Goal: Information Seeking & Learning: Stay updated

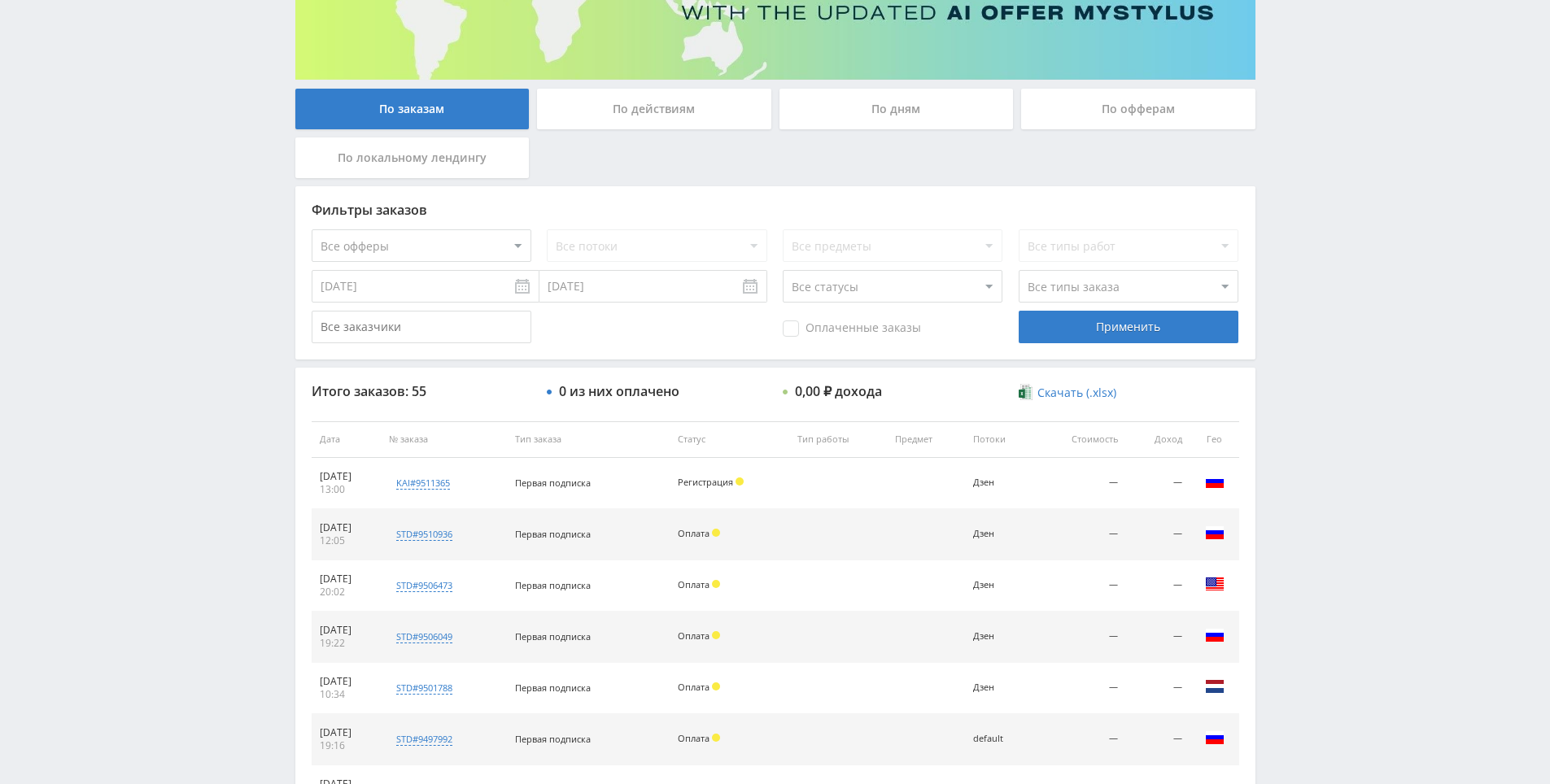
scroll to position [244, 0]
click at [241, 330] on div "Telegram-канал Инструменты База знаний Ваш менеджер: [PERSON_NAME] Online @edug…" at bounding box center [775, 438] width 1550 height 1365
click at [240, 333] on div "Telegram-канал Инструменты База знаний Ваш менеджер: [PERSON_NAME] Online @edug…" at bounding box center [775, 438] width 1550 height 1365
click at [208, 297] on div "Telegram-канал Инструменты База знаний Ваш менеджер: Alex Alex Online @edugram_…" at bounding box center [775, 438] width 1550 height 1365
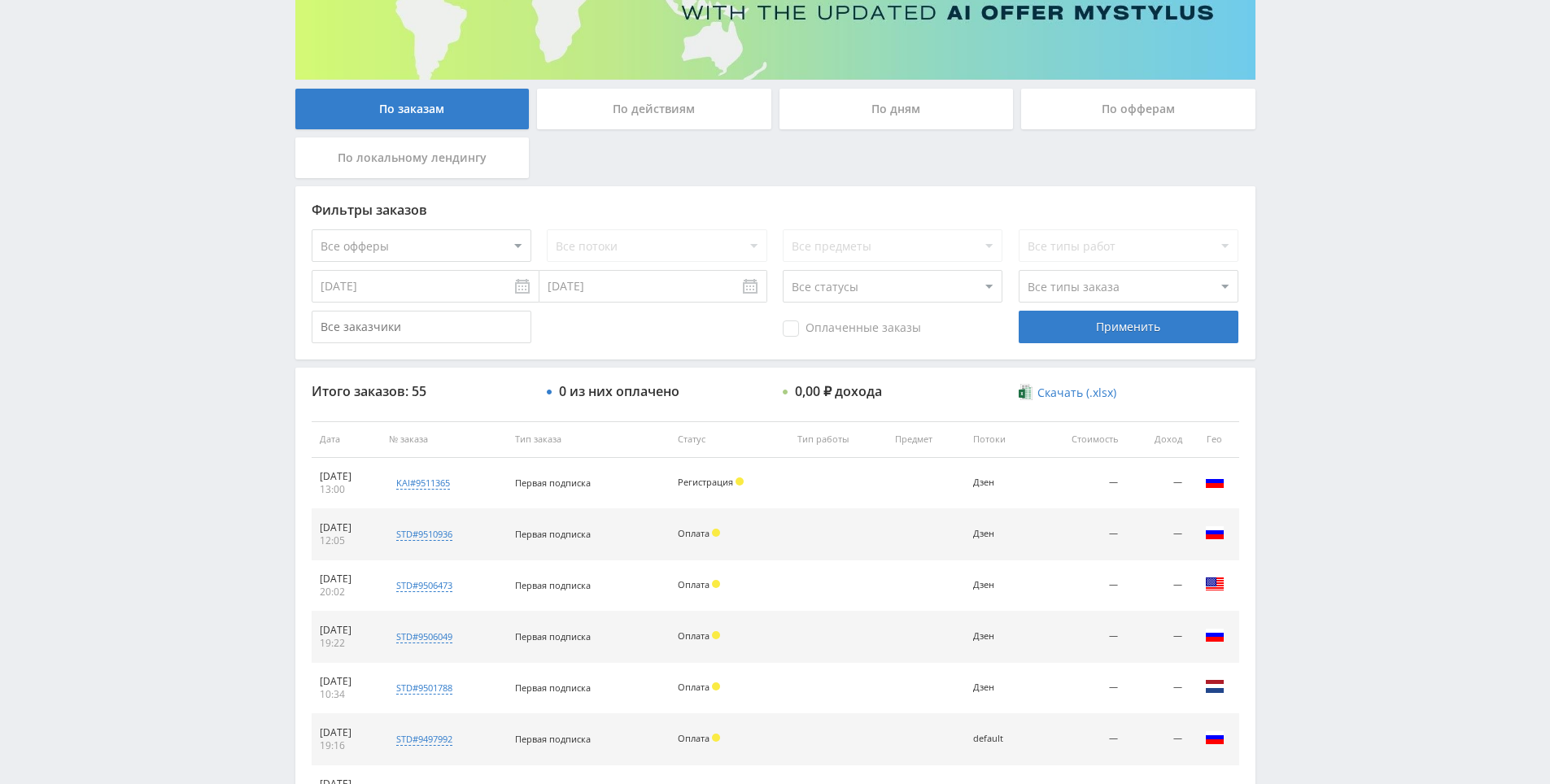
drag, startPoint x: 208, startPoint y: 297, endPoint x: 206, endPoint y: 255, distance: 42.0
click at [206, 255] on div "Telegram-канал Инструменты База знаний Ваш менеджер: Alex Alex Online @edugram_…" at bounding box center [775, 438] width 1550 height 1365
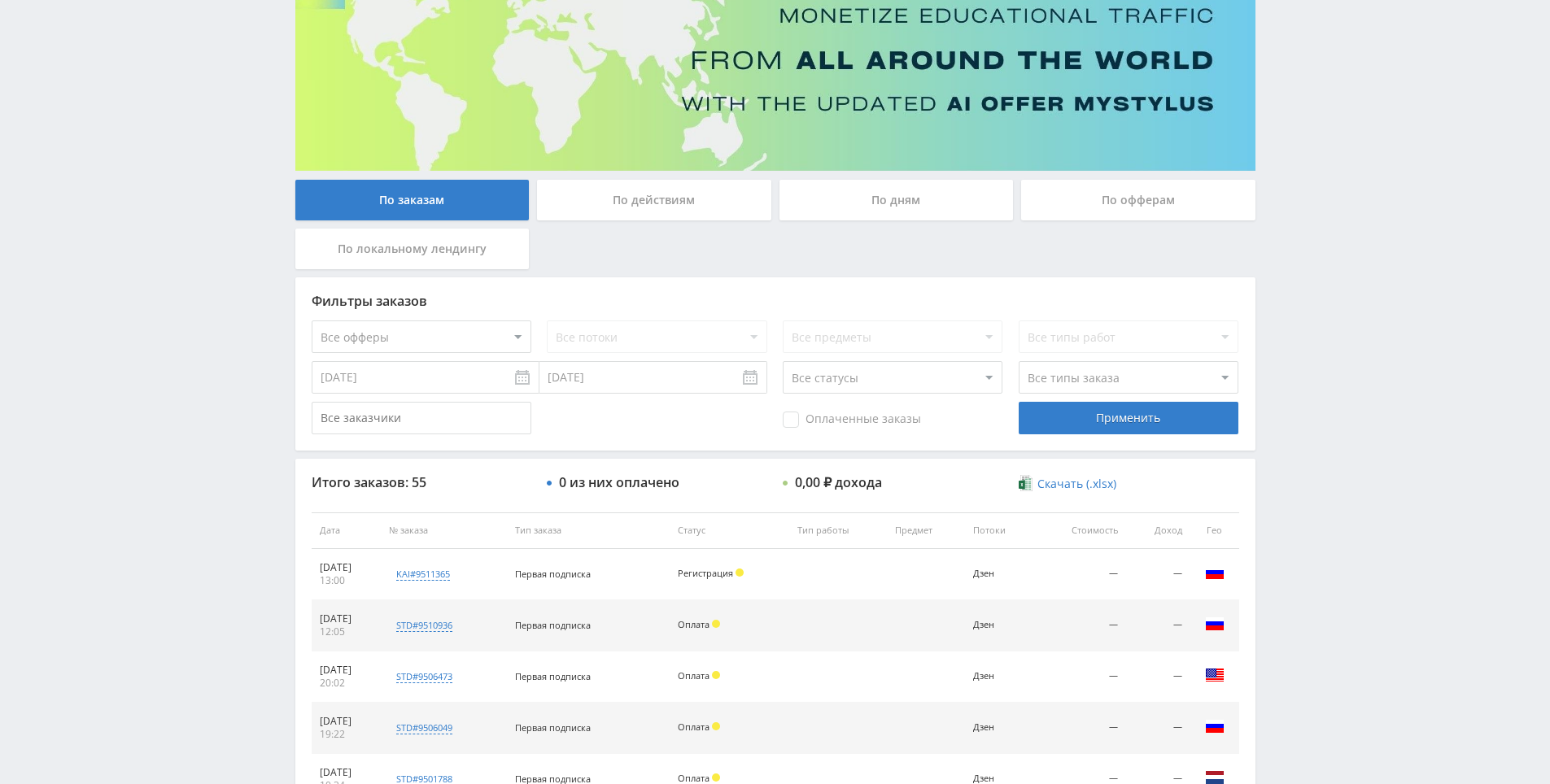
scroll to position [0, 0]
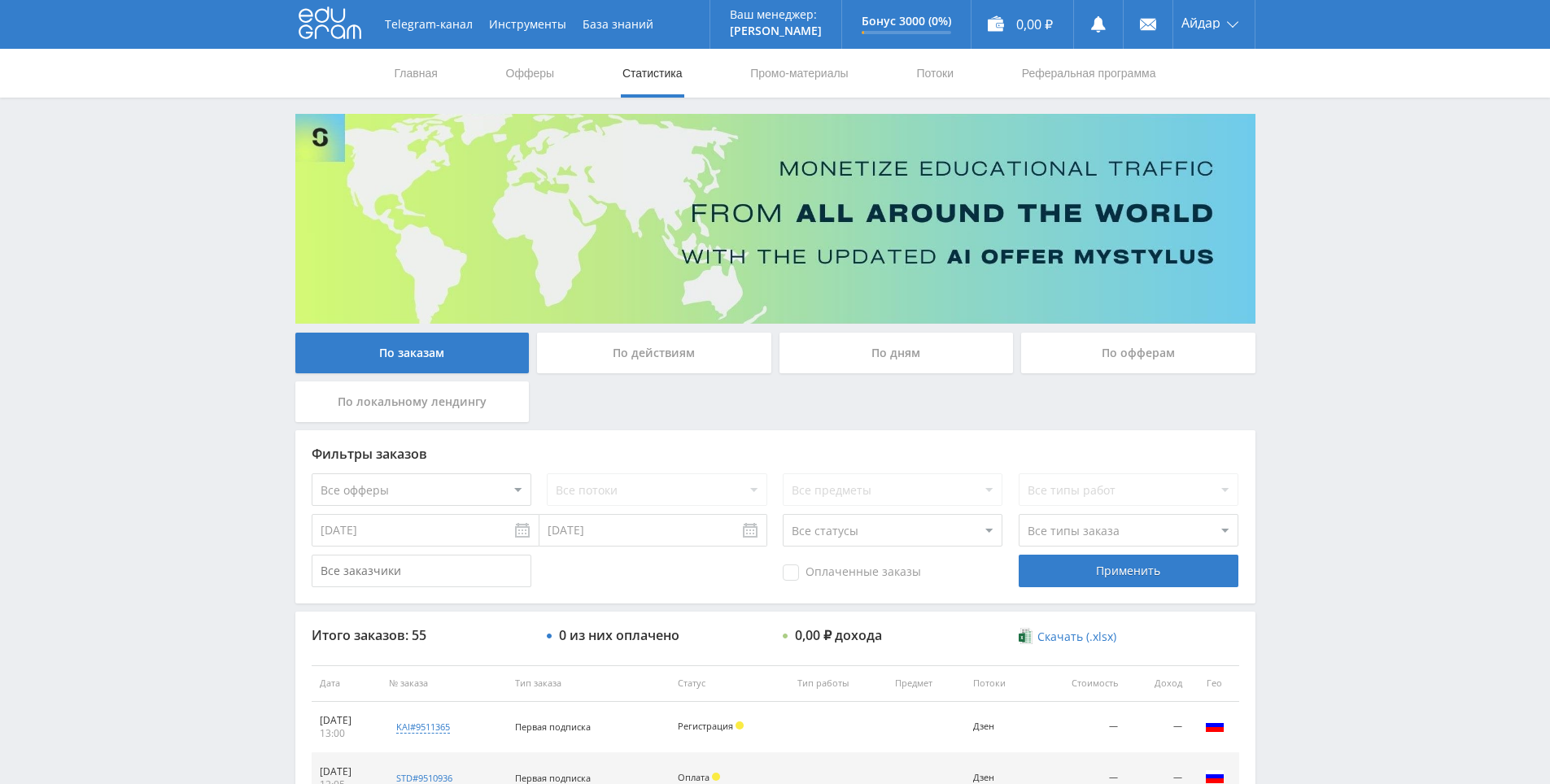
click at [230, 322] on div "Telegram-канал Инструменты База знаний Ваш менеджер: Alex Alex Online @edugram_…" at bounding box center [775, 682] width 1550 height 1365
click at [204, 308] on div "Telegram-канал Инструменты База знаний Ваш менеджер: Alex Alex Online @edugram_…" at bounding box center [775, 682] width 1550 height 1365
click at [197, 185] on div "Telegram-канал Инструменты База знаний Ваш менеджер: Alex Alex Online @edugram_…" at bounding box center [775, 682] width 1550 height 1365
